Goal: Register for event/course

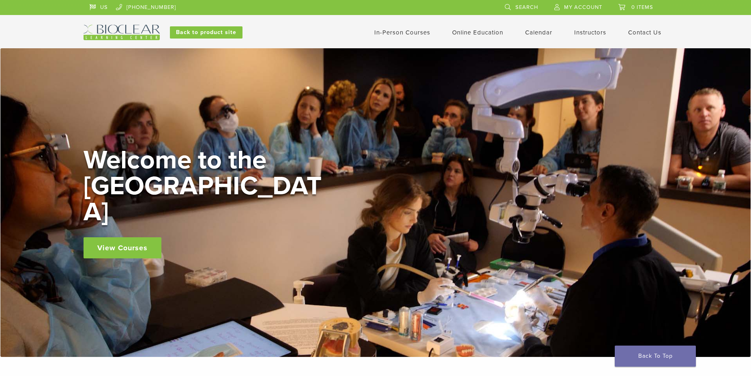
click at [382, 32] on link "In-Person Courses" at bounding box center [402, 32] width 56 height 7
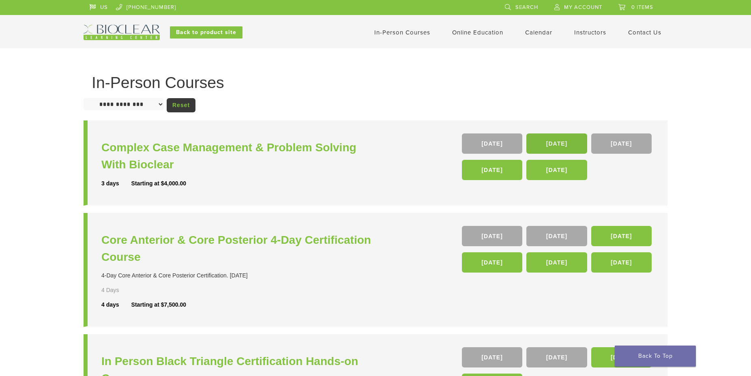
click at [571, 143] on link "16 Oct" at bounding box center [556, 143] width 60 height 20
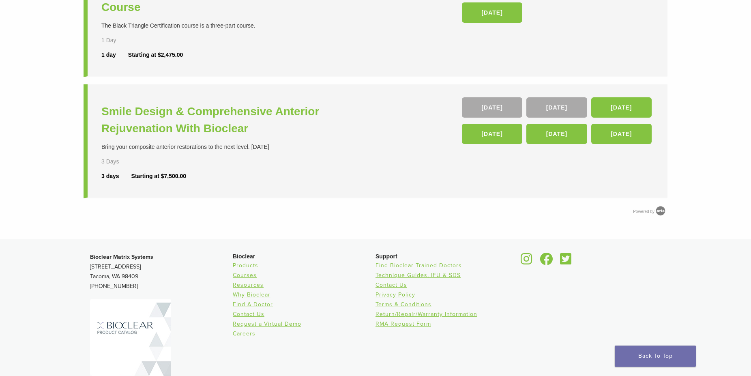
scroll to position [372, 0]
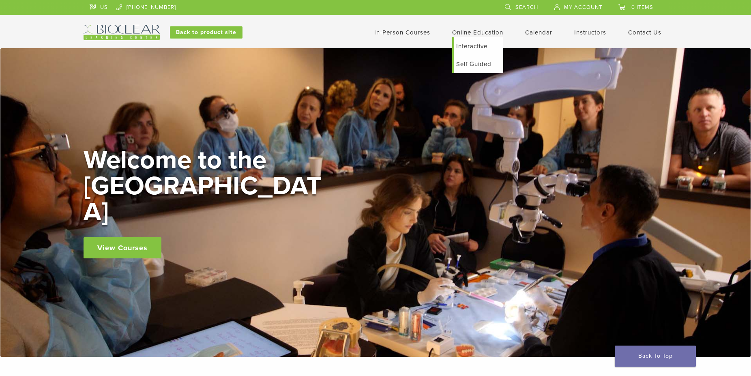
click at [460, 47] on link "Interactive" at bounding box center [478, 46] width 49 height 18
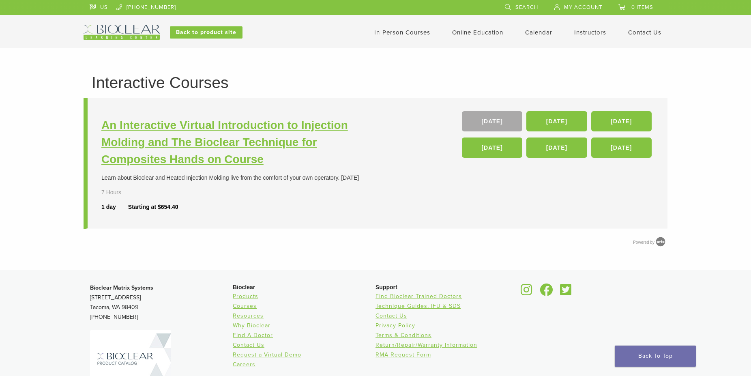
click at [215, 137] on h3 "An Interactive Virtual Introduction to Injection Molding and The Bioclear Techn…" at bounding box center [239, 142] width 276 height 51
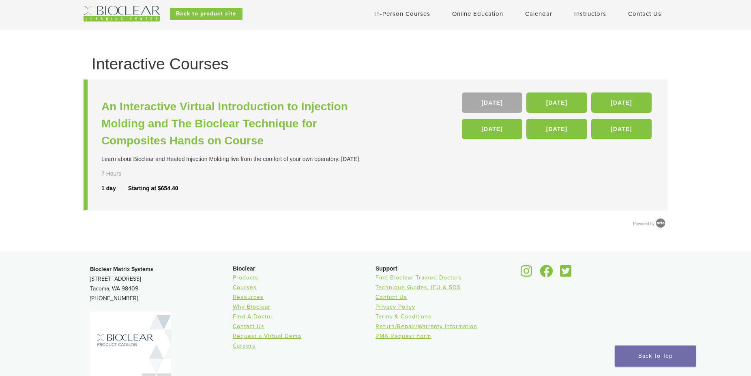
scroll to position [5, 0]
